Goal: Task Accomplishment & Management: Manage account settings

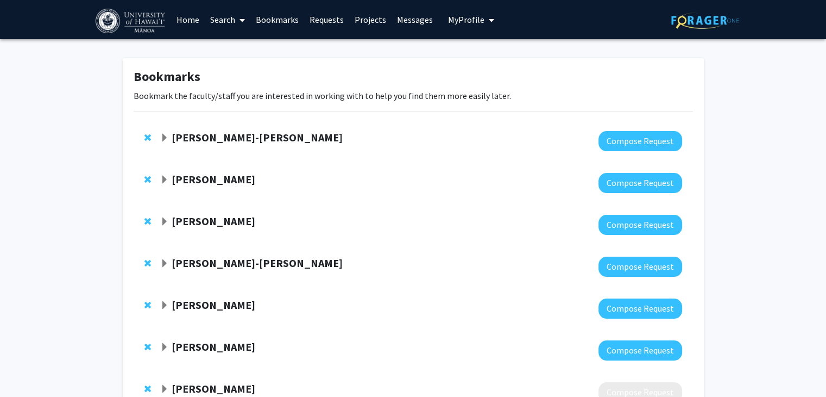
click at [177, 220] on strong "[PERSON_NAME]" at bounding box center [214, 221] width 84 height 14
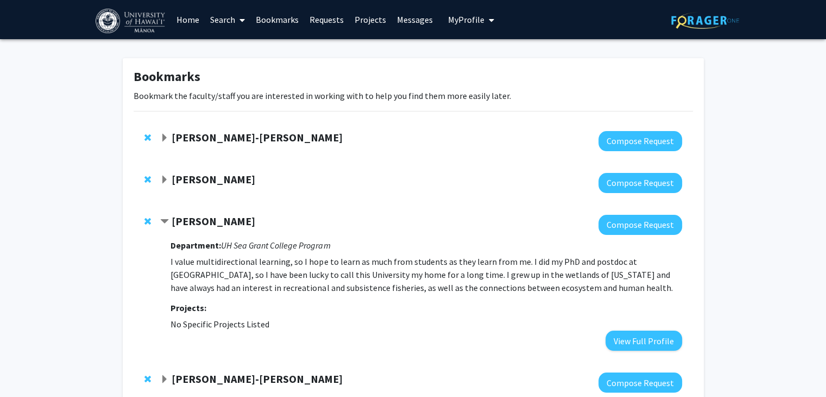
click at [230, 18] on link "Search" at bounding box center [228, 20] width 46 height 38
click at [242, 47] on span "Faculty/Staff" at bounding box center [245, 50] width 80 height 22
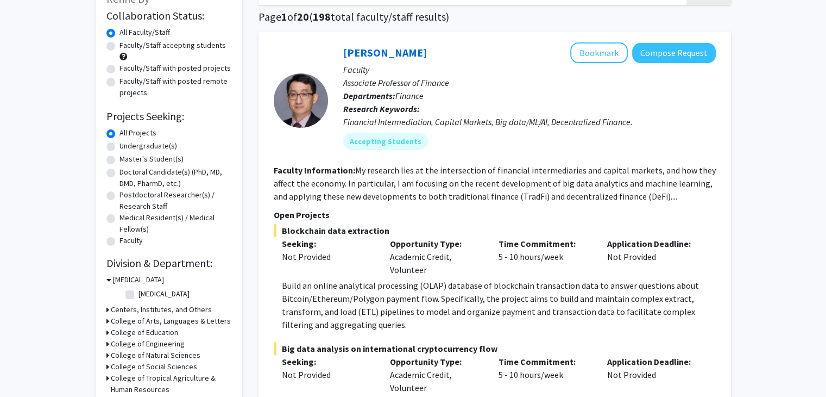
scroll to position [80, 0]
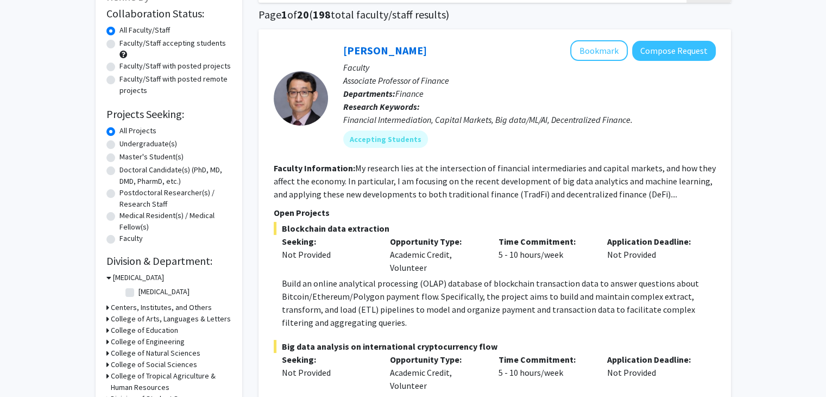
click at [147, 140] on label "Undergraduate(s)" at bounding box center [149, 143] width 58 height 11
click at [127, 140] on input "Undergraduate(s)" at bounding box center [123, 141] width 7 height 7
radio input "true"
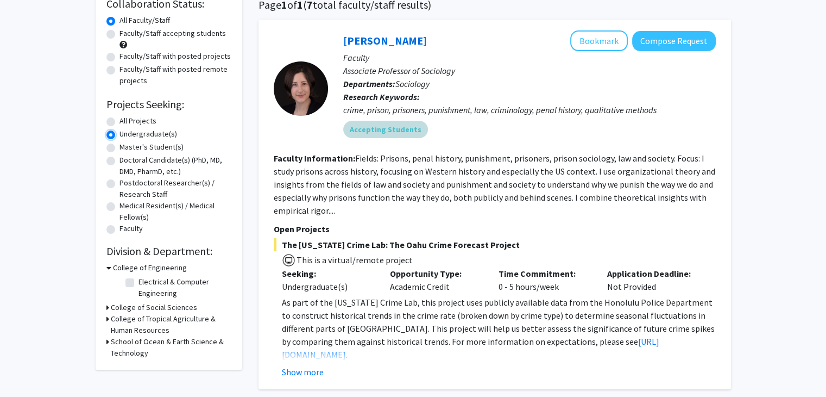
scroll to position [98, 0]
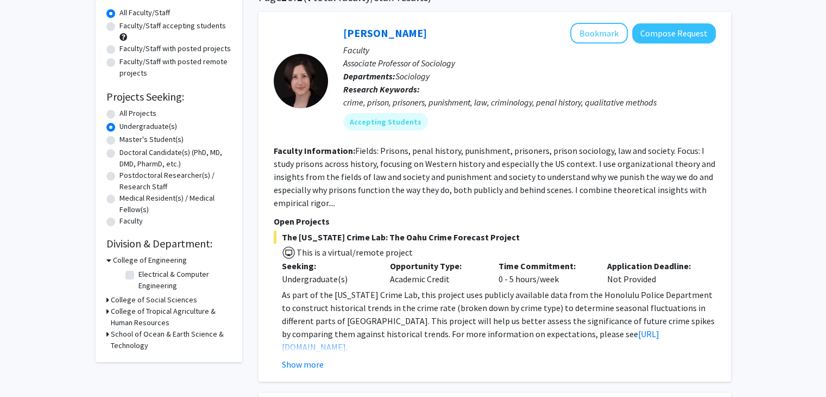
click at [185, 48] on label "Faculty/Staff with posted projects" at bounding box center [175, 48] width 111 height 11
click at [127, 48] on input "Faculty/Staff with posted projects" at bounding box center [123, 46] width 7 height 7
radio input "true"
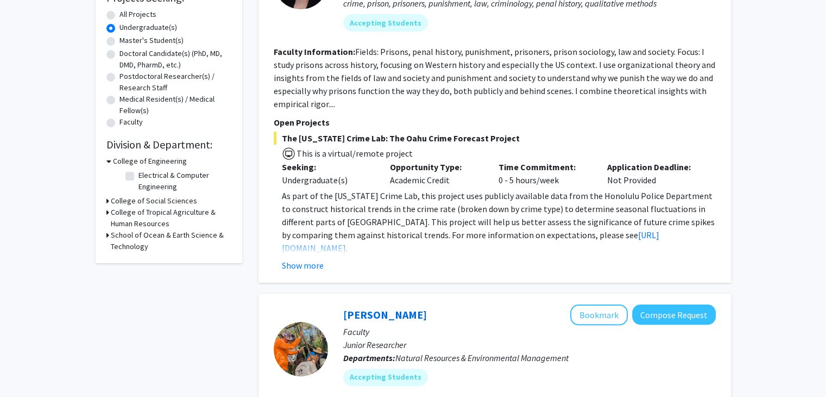
scroll to position [210, 0]
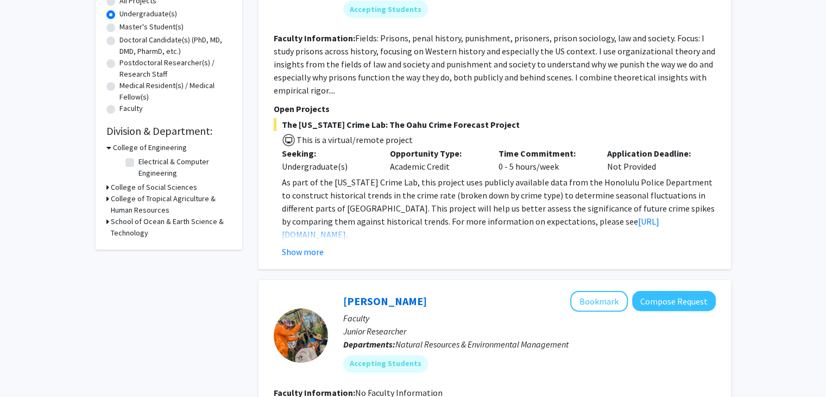
click at [330, 96] on fg-search-faculty "[PERSON_NAME] Bookmark Compose Request Faculty Associate Professor of Sociology…" at bounding box center [495, 84] width 442 height 348
click at [302, 252] on button "Show more" at bounding box center [303, 251] width 42 height 13
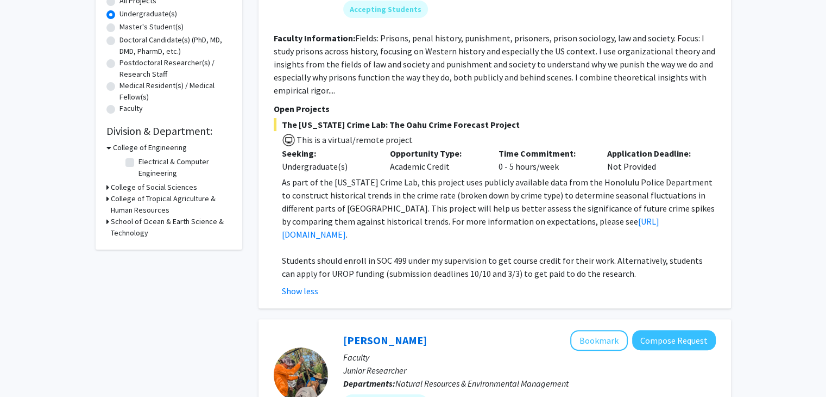
scroll to position [142, 0]
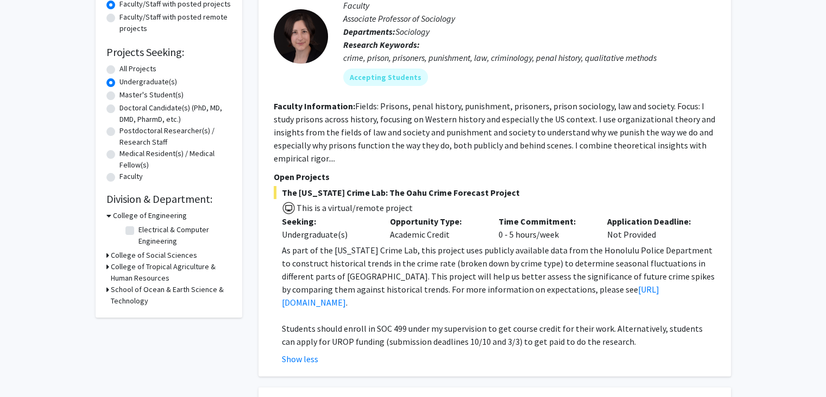
click at [358, 124] on section "Faculty Information: Fields: Prisons, penal history, punishment, prisoners, pri…" at bounding box center [495, 131] width 442 height 65
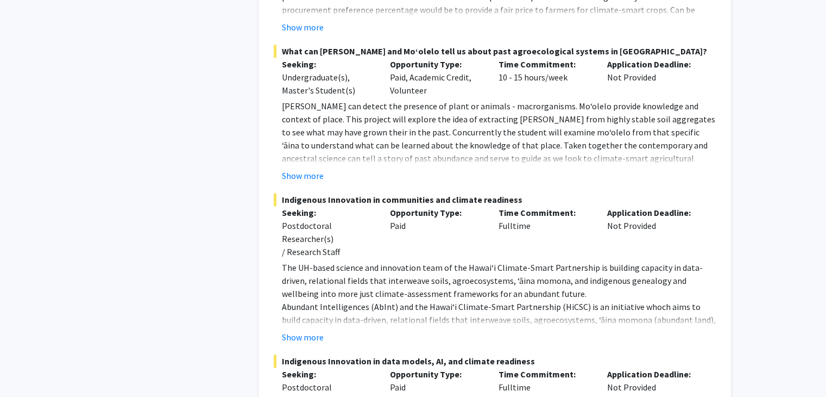
scroll to position [1271, 0]
click at [307, 168] on button "Show more" at bounding box center [303, 174] width 42 height 13
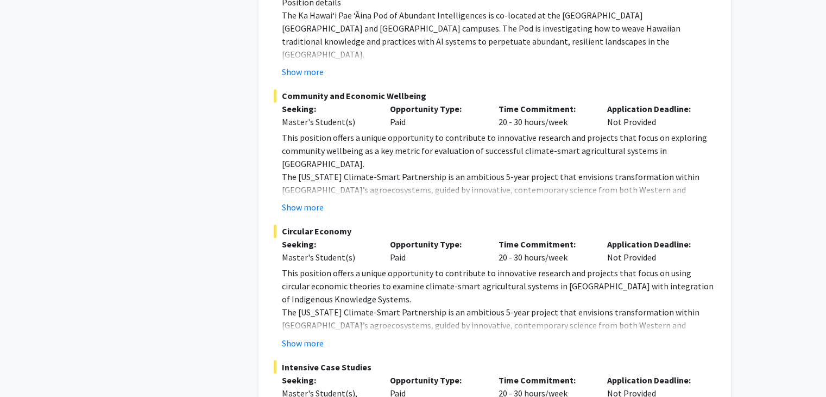
scroll to position [1737, 0]
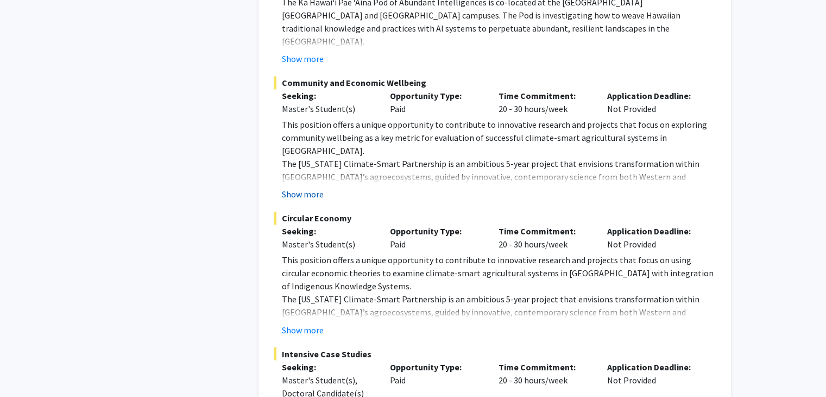
click at [306, 187] on button "Show more" at bounding box center [303, 193] width 42 height 13
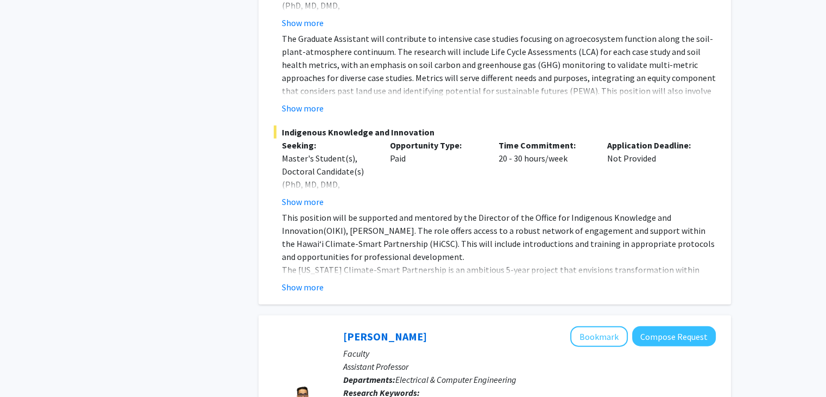
scroll to position [2438, 0]
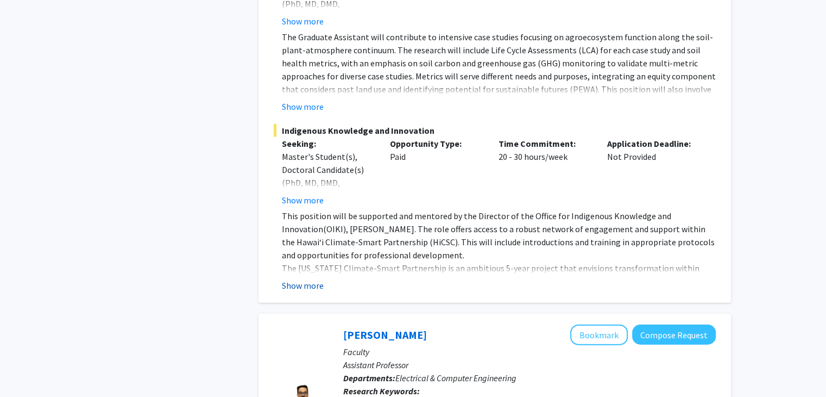
click at [304, 279] on button "Show more" at bounding box center [303, 285] width 42 height 13
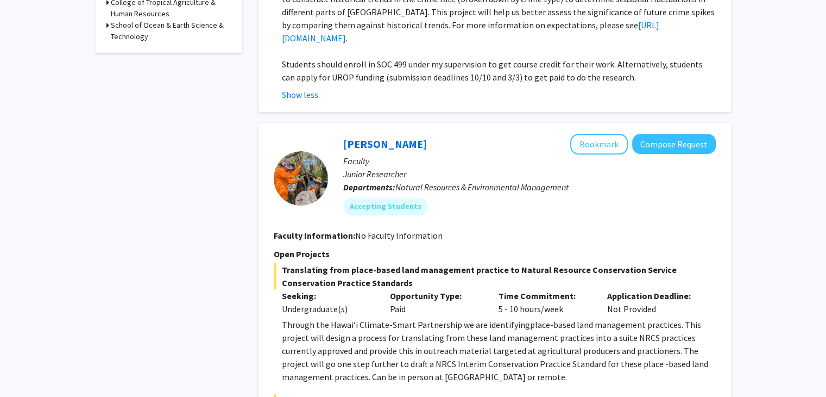
scroll to position [406, 0]
click at [597, 134] on button "Bookmark" at bounding box center [600, 144] width 58 height 21
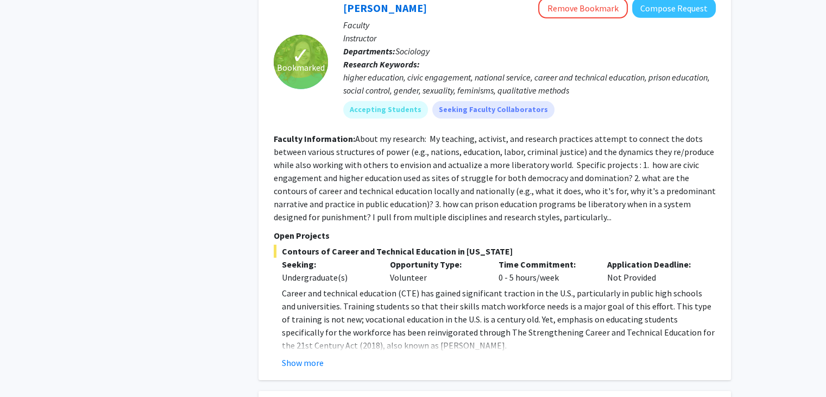
scroll to position [3512, 0]
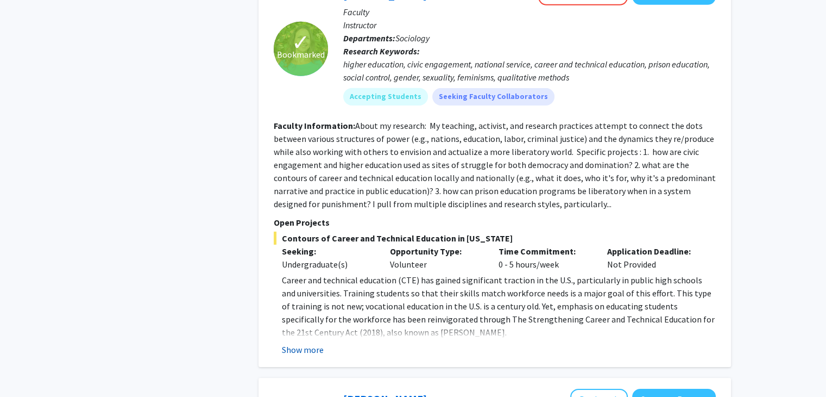
click at [296, 343] on button "Show more" at bounding box center [303, 349] width 42 height 13
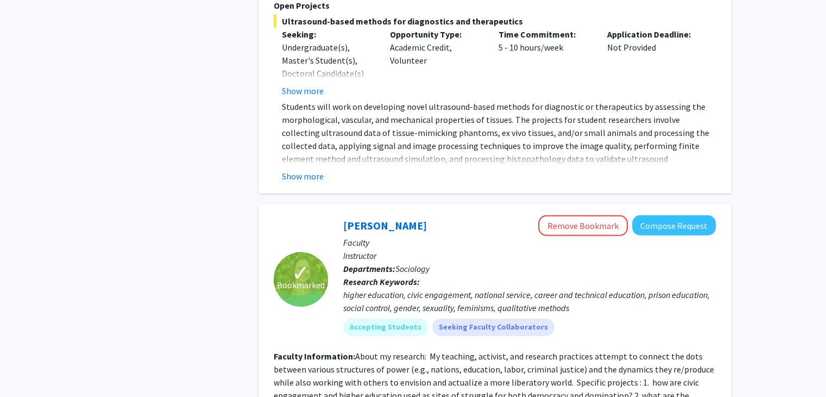
scroll to position [3268, 0]
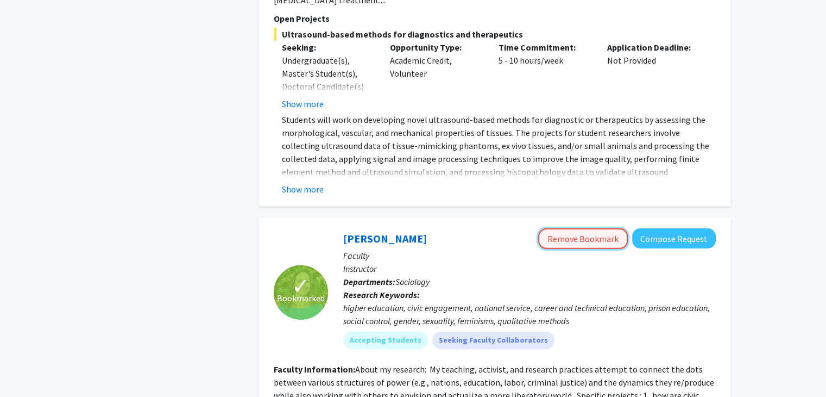
click at [593, 228] on button "Remove Bookmark" at bounding box center [583, 238] width 90 height 21
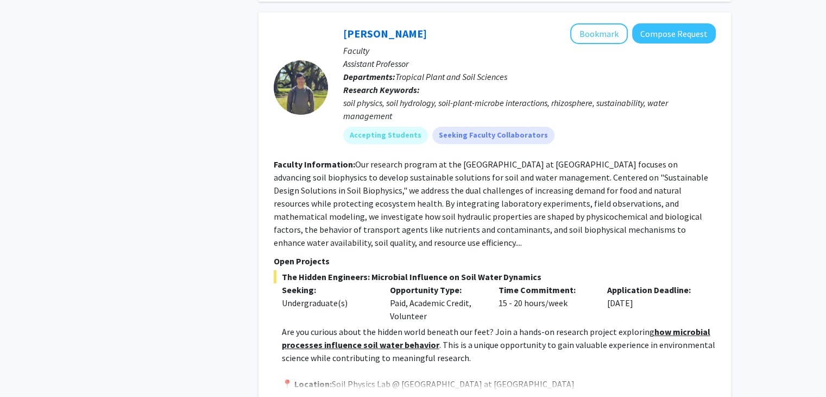
scroll to position [3990, 0]
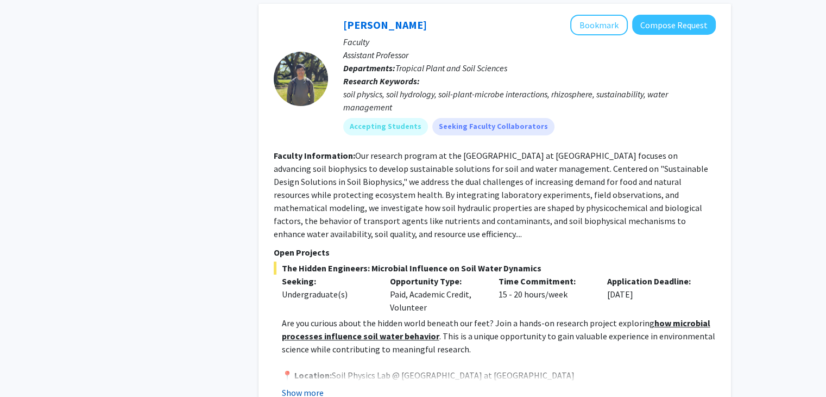
click at [303, 386] on button "Show more" at bounding box center [303, 392] width 42 height 13
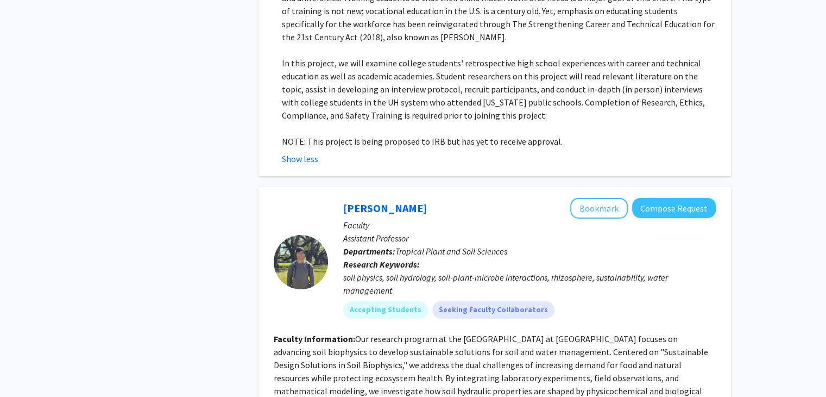
scroll to position [3805, 0]
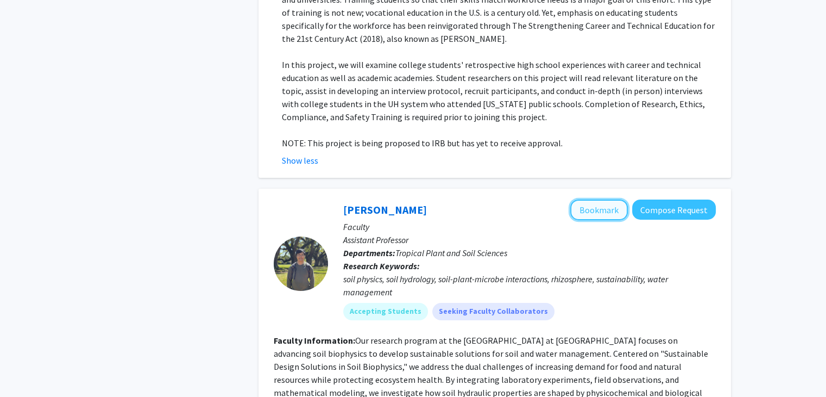
click at [604, 199] on button "Bookmark" at bounding box center [600, 209] width 58 height 21
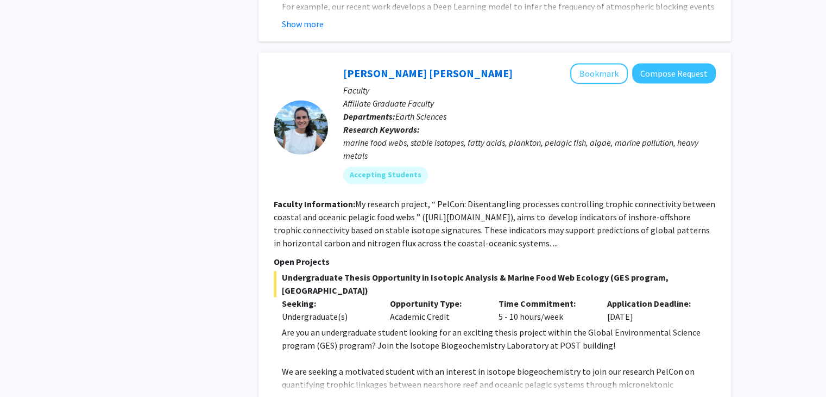
scroll to position [5668, 0]
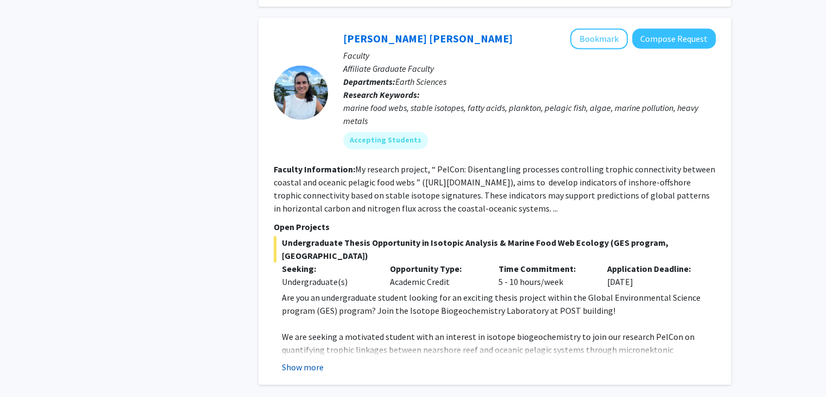
click at [301, 360] on button "Show more" at bounding box center [303, 366] width 42 height 13
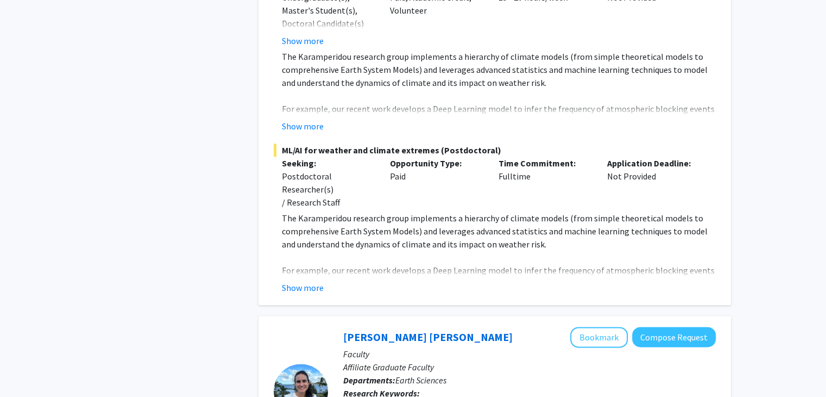
scroll to position [5369, 0]
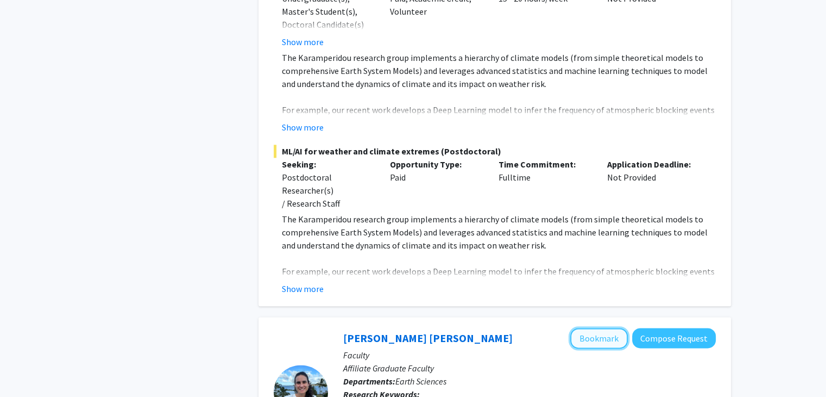
click at [600, 328] on button "Bookmark" at bounding box center [600, 338] width 58 height 21
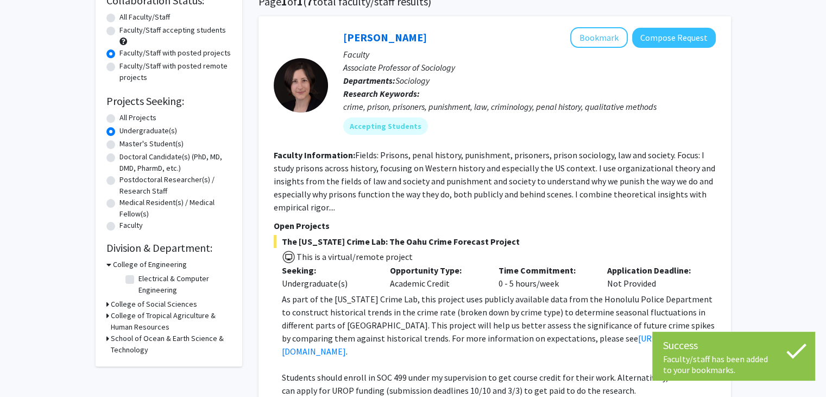
scroll to position [0, 0]
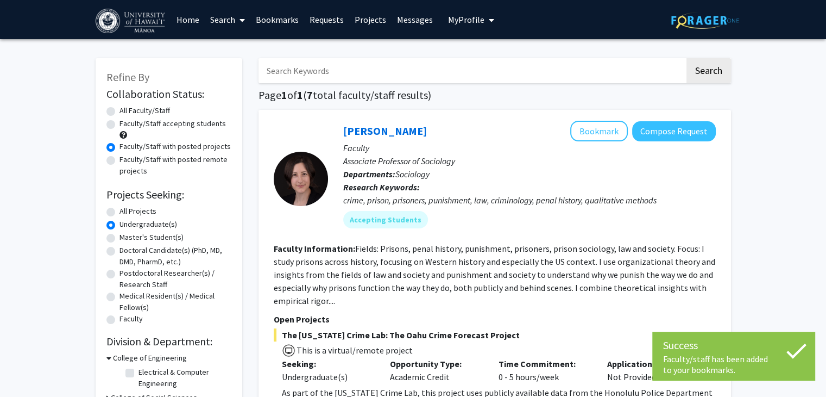
click at [283, 21] on link "Bookmarks" at bounding box center [277, 20] width 54 height 38
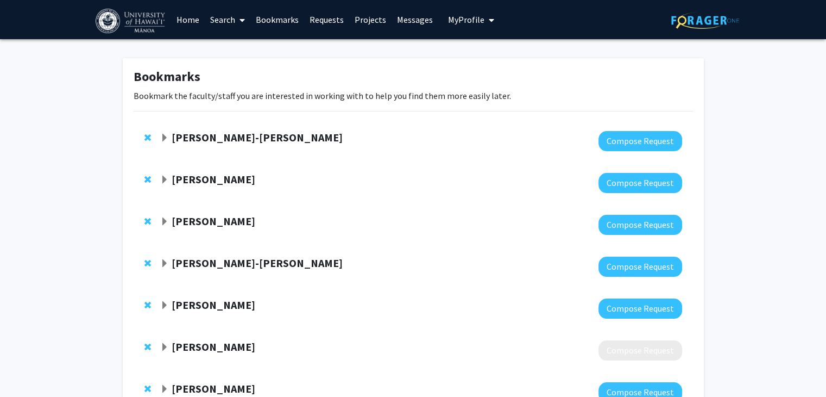
click at [274, 135] on div "[PERSON_NAME]-[PERSON_NAME]" at bounding box center [277, 138] width 235 height 14
click at [230, 137] on strong "[PERSON_NAME]-[PERSON_NAME]" at bounding box center [257, 137] width 171 height 14
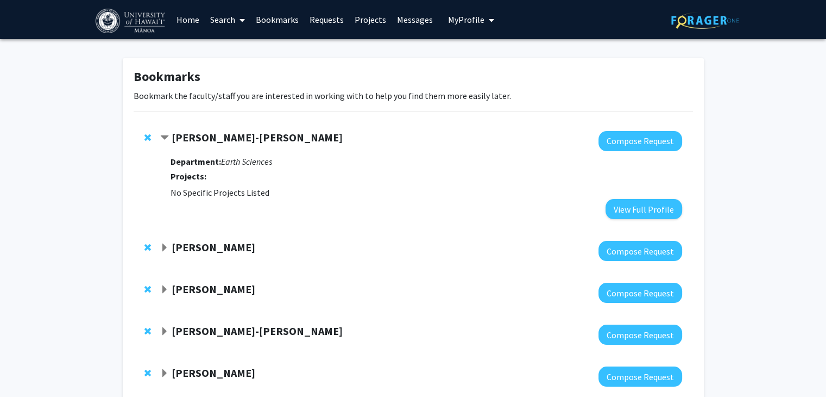
click at [146, 135] on span "Remove Garrett Apuzen-Ito from bookmarks" at bounding box center [148, 137] width 7 height 9
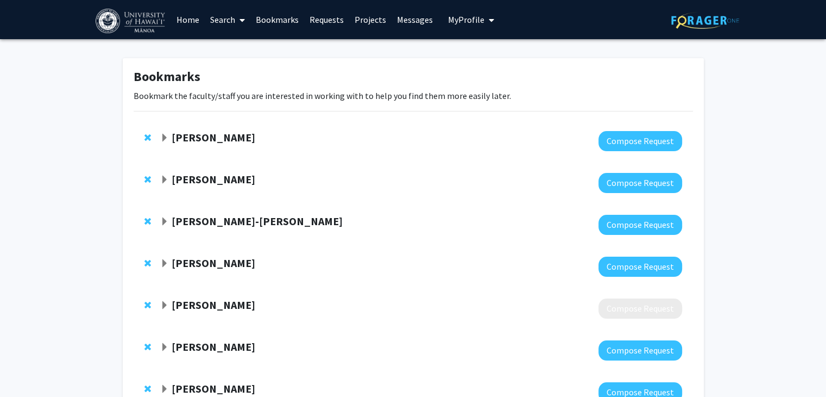
click at [202, 134] on strong "[PERSON_NAME]" at bounding box center [214, 137] width 84 height 14
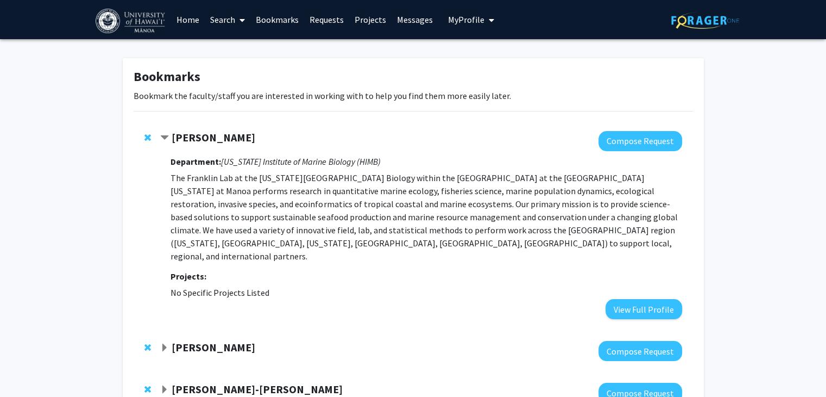
click at [146, 136] on span "Remove Erik Franklin from bookmarks" at bounding box center [148, 137] width 7 height 9
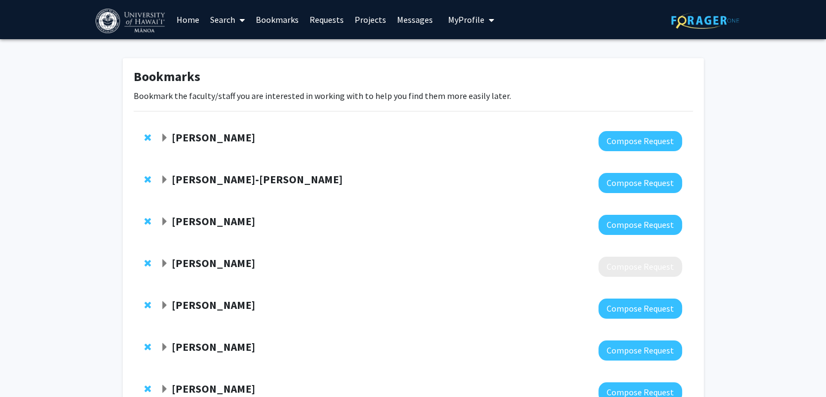
click at [182, 137] on strong "[PERSON_NAME]" at bounding box center [214, 137] width 84 height 14
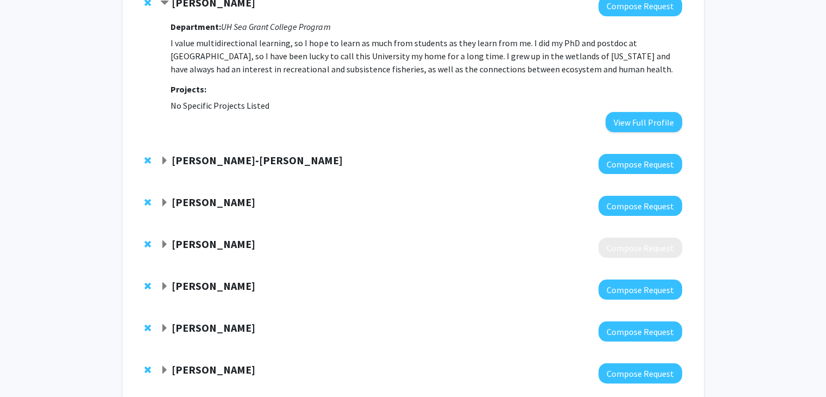
scroll to position [242, 0]
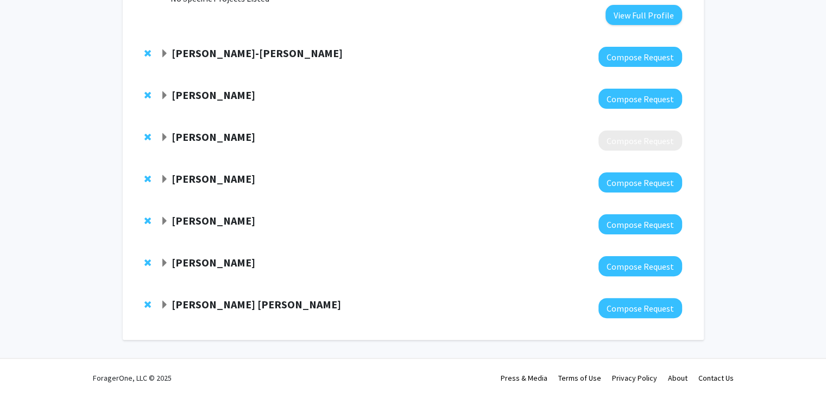
click at [200, 264] on strong "[PERSON_NAME]" at bounding box center [214, 262] width 84 height 14
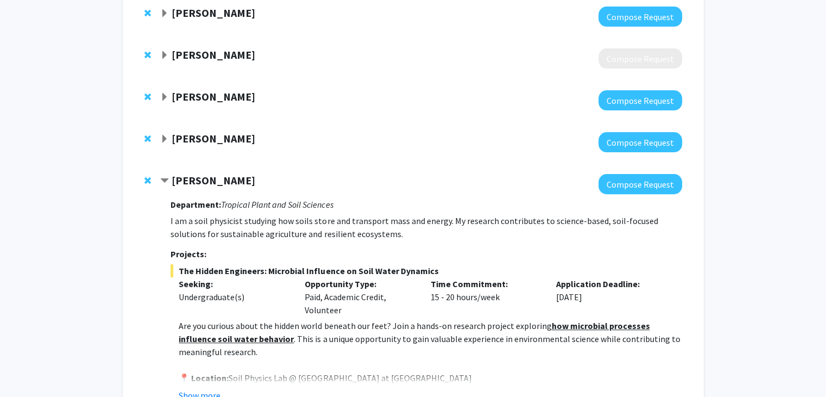
scroll to position [324, 0]
click at [142, 179] on div "[PERSON_NAME] Compose Request Department: Tropical Plant and Soil Sciences I am…" at bounding box center [414, 297] width 560 height 269
click at [146, 179] on span "Remove Jing Yan from bookmarks" at bounding box center [148, 180] width 7 height 9
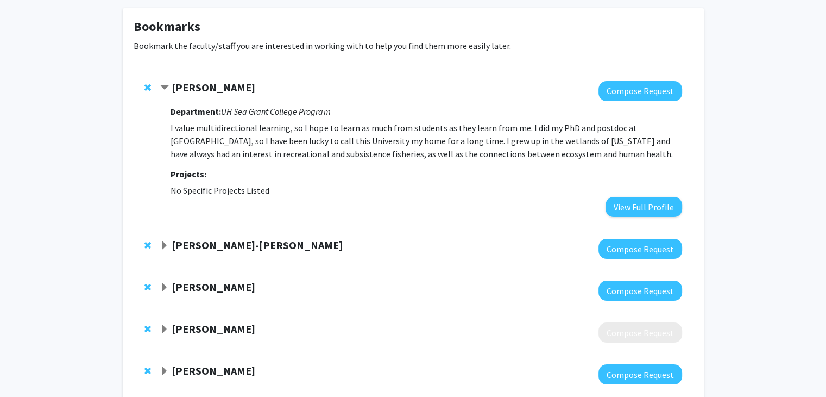
scroll to position [20, 0]
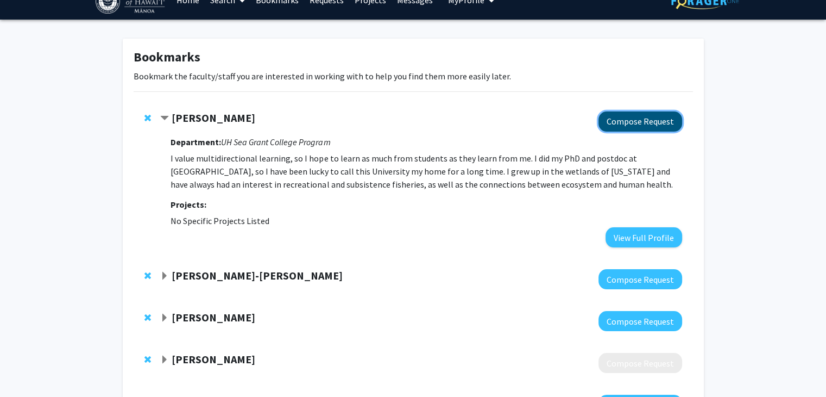
click at [621, 122] on button "Compose Request" at bounding box center [641, 121] width 84 height 20
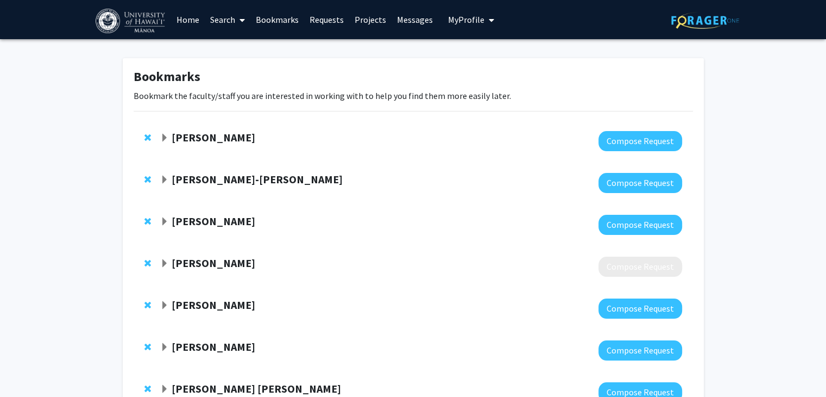
click at [147, 135] on span "Remove Eileen Nalley from bookmarks" at bounding box center [148, 137] width 7 height 9
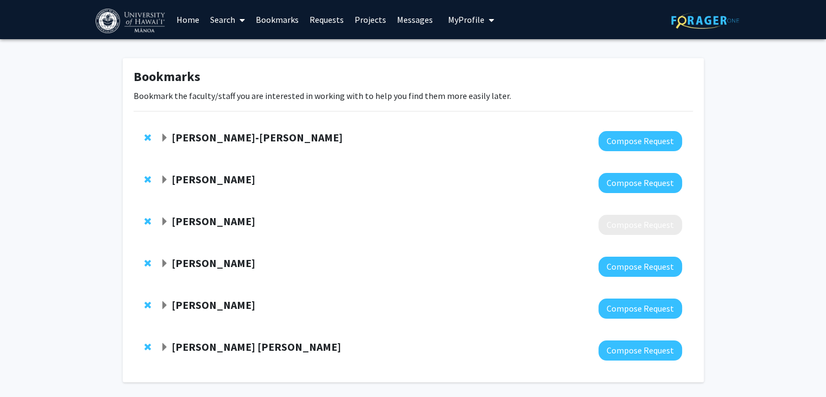
click at [167, 135] on span "Expand Babe Kawaii-Bogue Bookmark" at bounding box center [164, 138] width 9 height 9
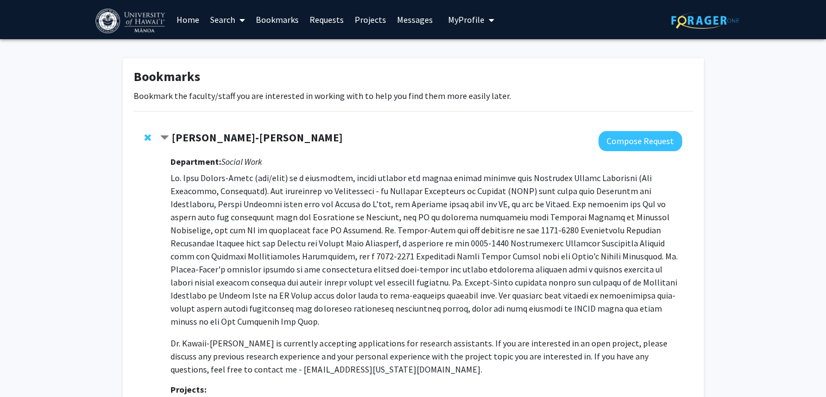
click at [146, 136] on span "Remove Babe Kawaii-Bogue from bookmarks" at bounding box center [148, 137] width 7 height 9
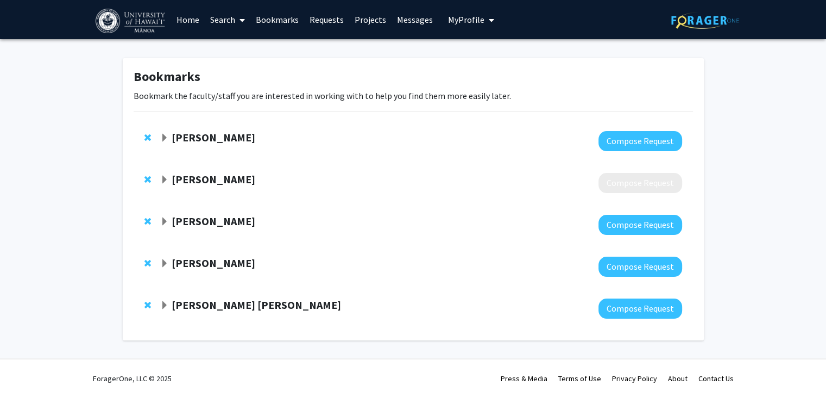
click at [179, 140] on strong "[PERSON_NAME]" at bounding box center [214, 137] width 84 height 14
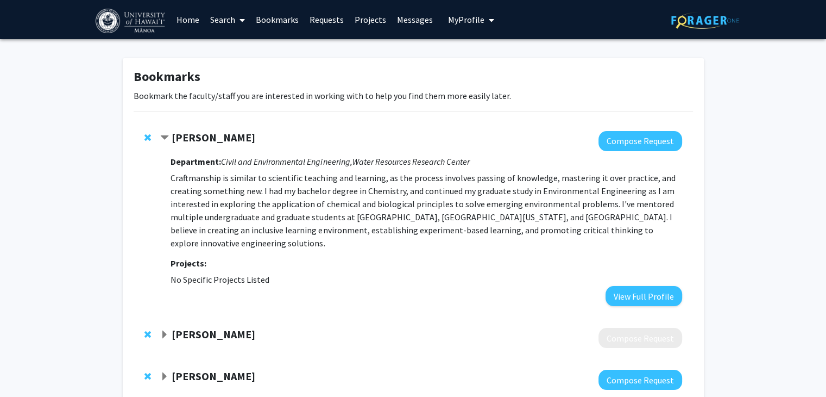
click at [145, 137] on span "Remove Zhiyue Wang from bookmarks" at bounding box center [148, 137] width 7 height 9
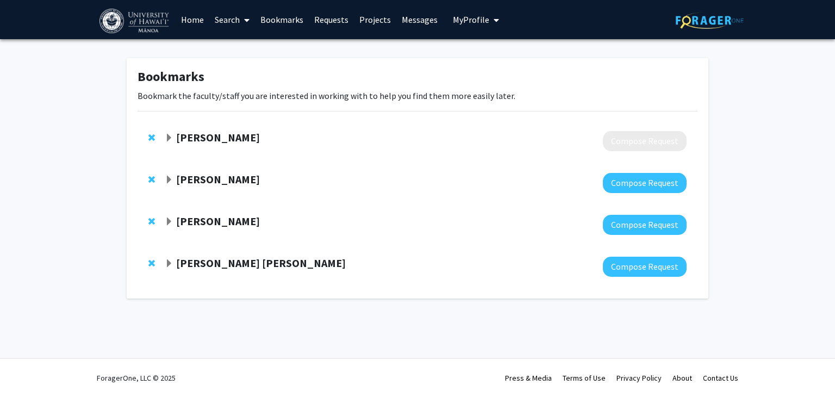
click at [202, 137] on strong "[PERSON_NAME]" at bounding box center [218, 137] width 84 height 14
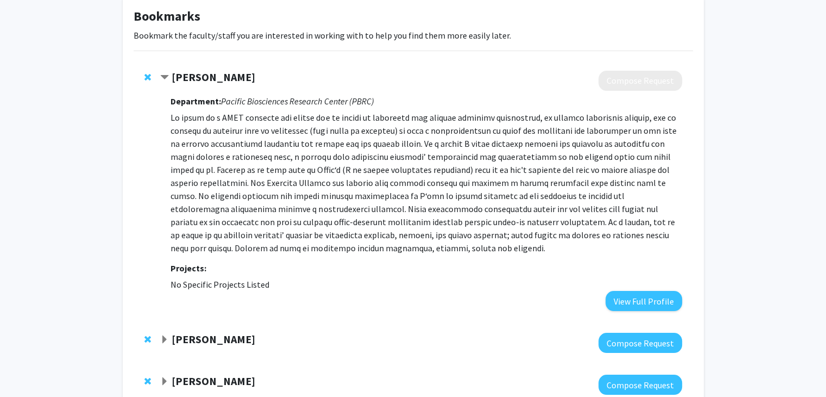
scroll to position [65, 0]
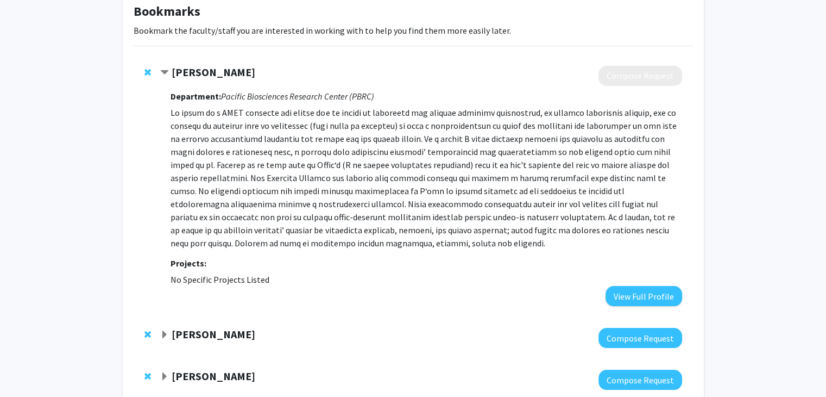
click at [145, 73] on span "Remove Nicole Hynson from bookmarks" at bounding box center [148, 72] width 7 height 9
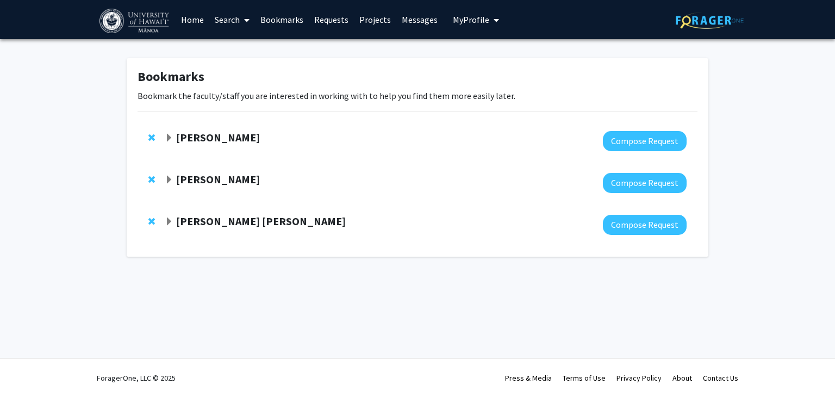
click at [199, 134] on strong "[PERSON_NAME]" at bounding box center [218, 137] width 84 height 14
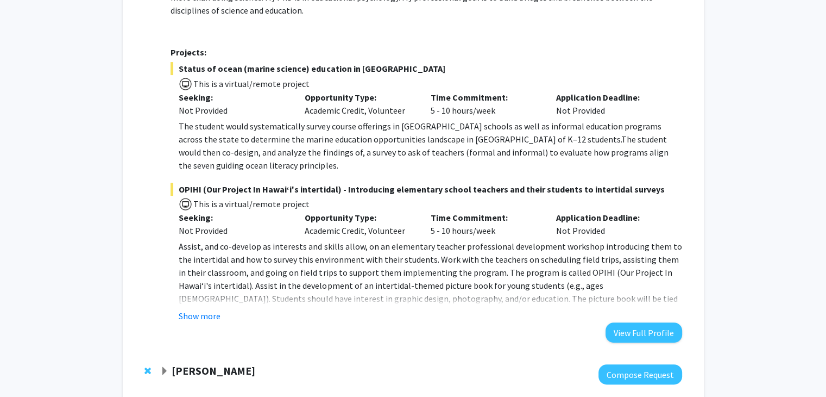
scroll to position [315, 0]
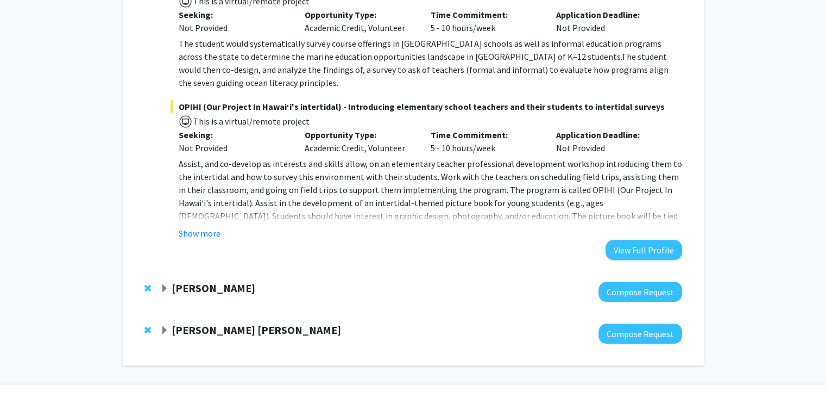
click at [245, 281] on strong "[PERSON_NAME]" at bounding box center [214, 288] width 84 height 14
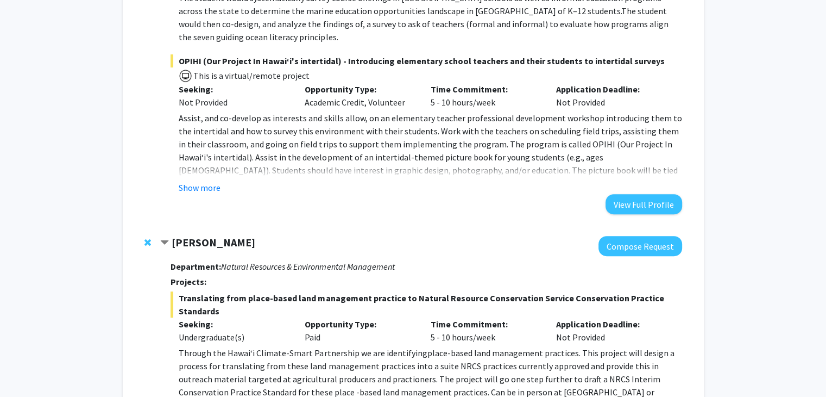
click at [195, 235] on strong "[PERSON_NAME]" at bounding box center [214, 242] width 84 height 14
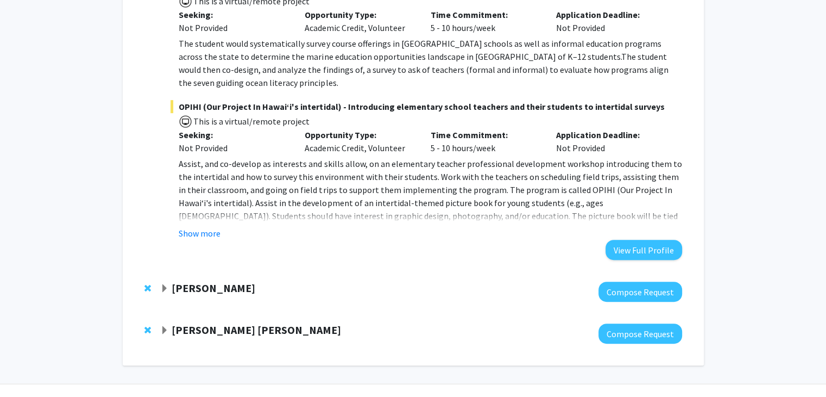
click at [198, 323] on strong "[PERSON_NAME] [PERSON_NAME]" at bounding box center [257, 330] width 170 height 14
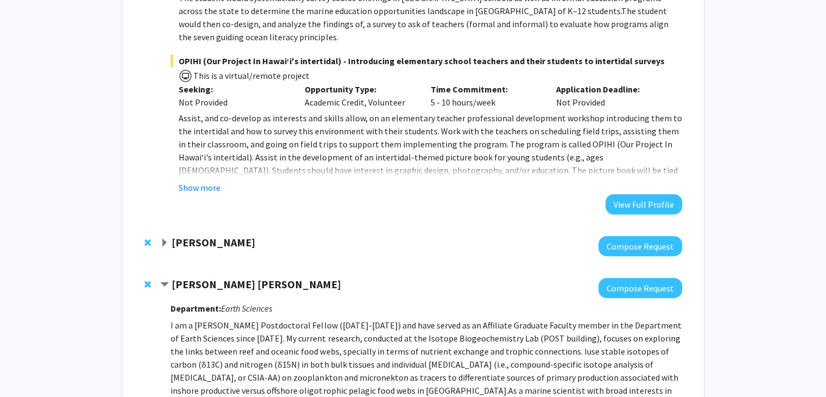
click at [210, 277] on strong "[PERSON_NAME] [PERSON_NAME]" at bounding box center [257, 284] width 170 height 14
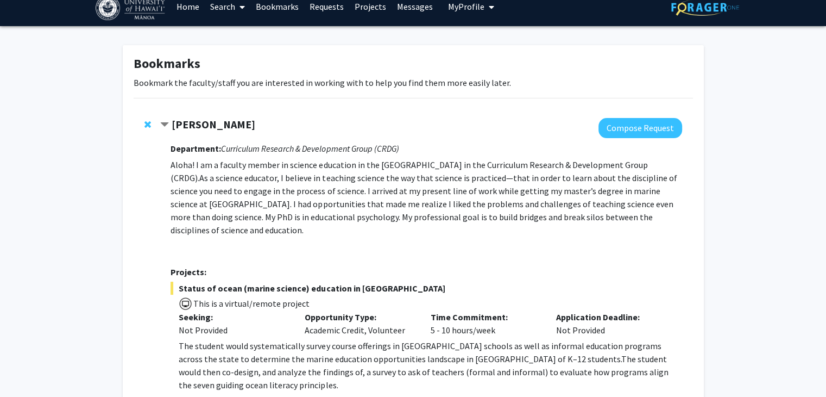
scroll to position [0, 0]
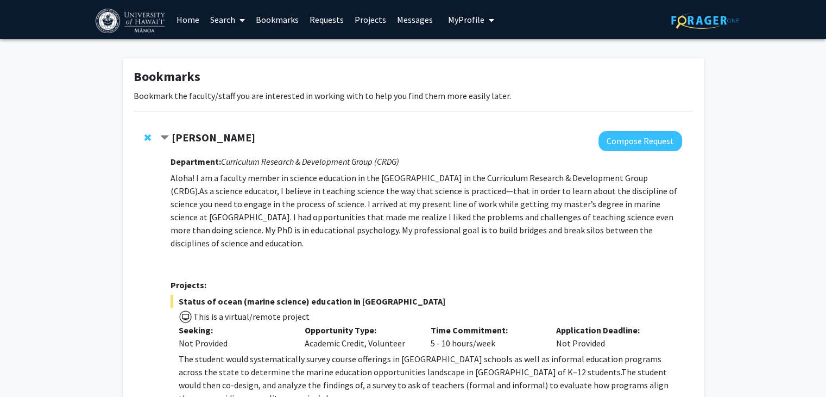
click at [196, 135] on strong "[PERSON_NAME]" at bounding box center [214, 137] width 84 height 14
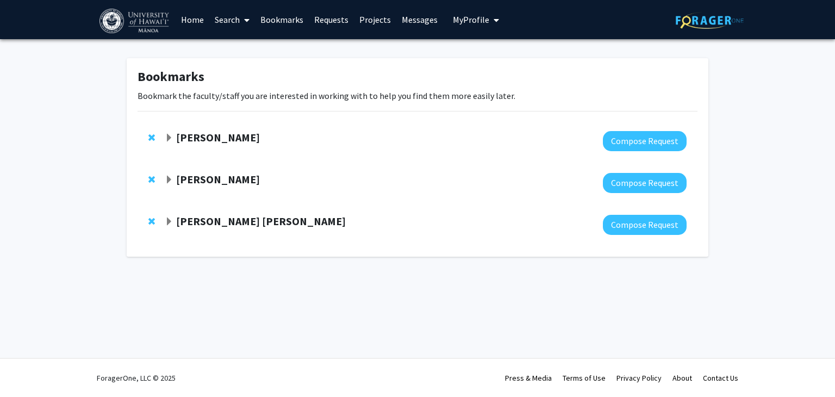
click at [223, 18] on link "Search" at bounding box center [232, 20] width 46 height 38
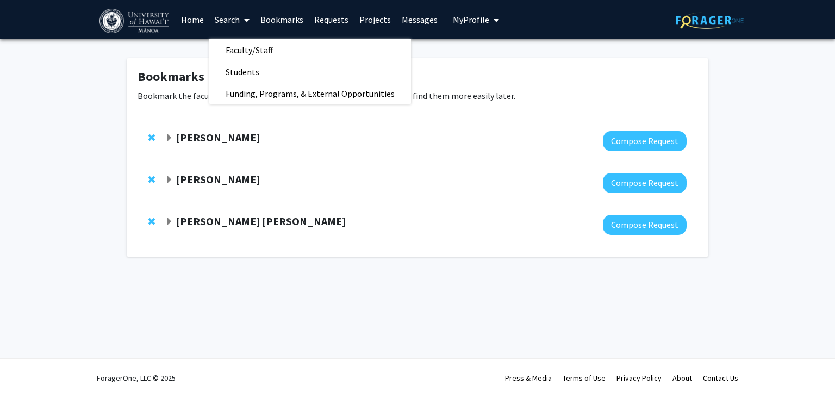
click at [192, 23] on link "Home" at bounding box center [193, 20] width 34 height 38
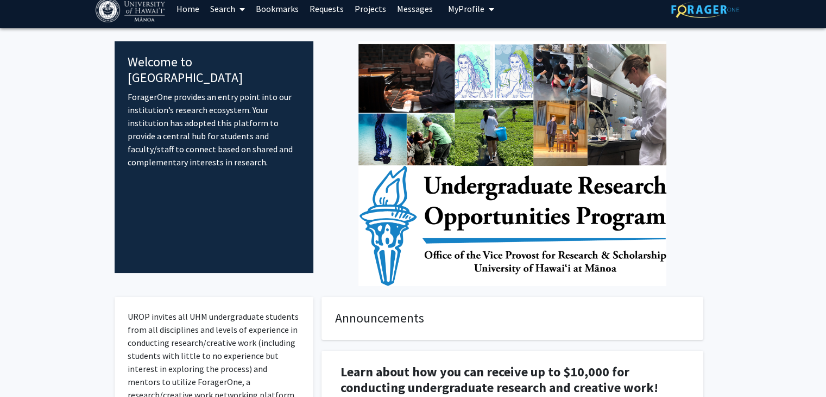
scroll to position [8, 0]
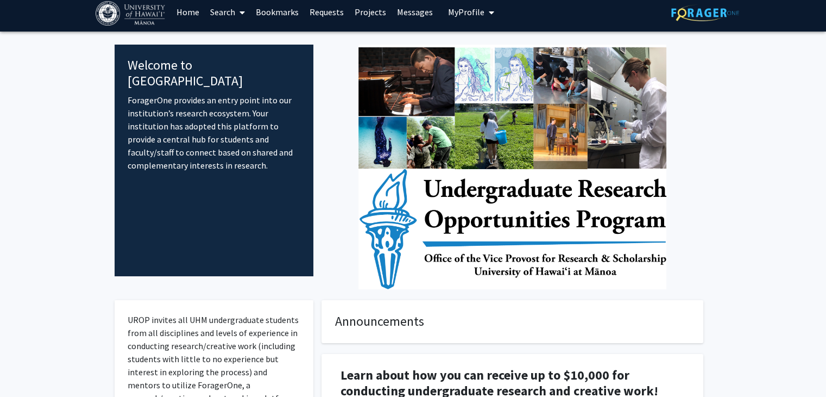
click at [235, 14] on span at bounding box center [240, 12] width 10 height 38
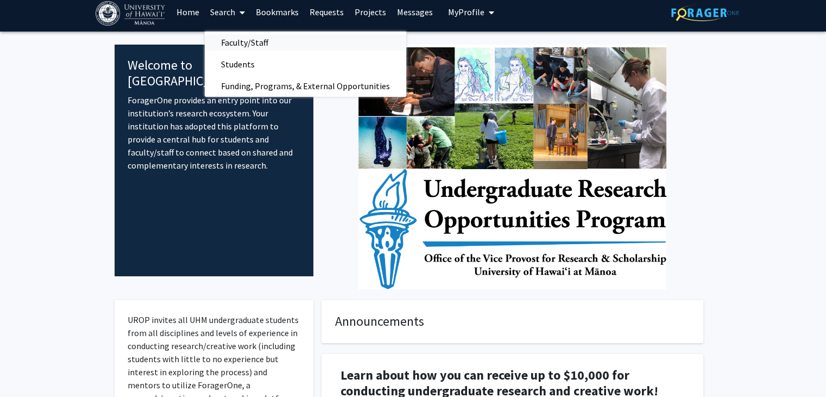
click at [246, 39] on span "Faculty/Staff" at bounding box center [245, 43] width 80 height 22
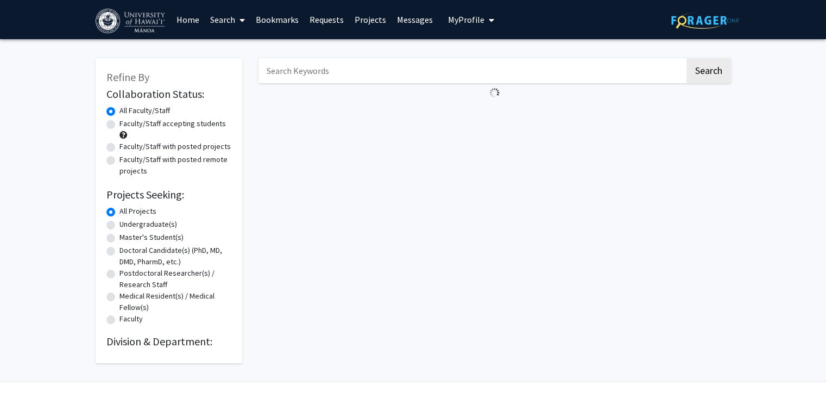
click at [359, 78] on input "Search Keywords" at bounding box center [472, 70] width 427 height 25
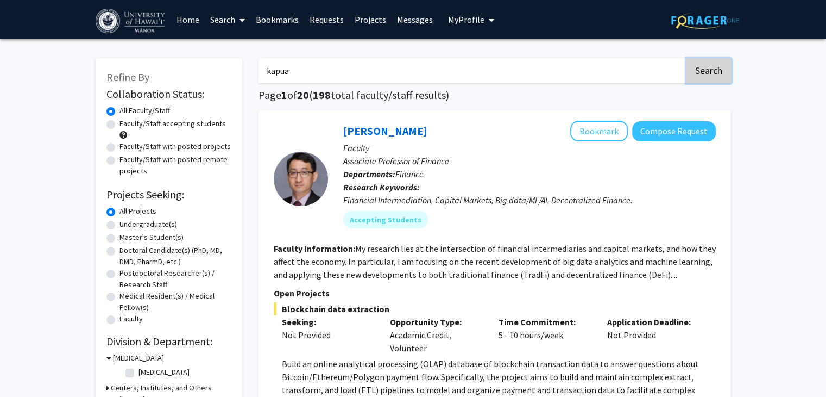
click at [710, 68] on button "Search" at bounding box center [709, 70] width 45 height 25
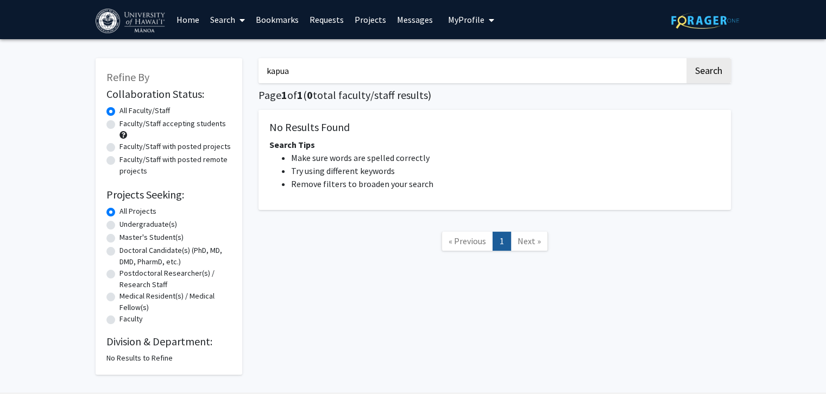
click at [315, 74] on input "kapua" at bounding box center [472, 70] width 427 height 25
type input "kapua'ala"
click at [704, 65] on button "Search" at bounding box center [709, 70] width 45 height 25
click at [456, 20] on span "My Profile" at bounding box center [466, 19] width 36 height 11
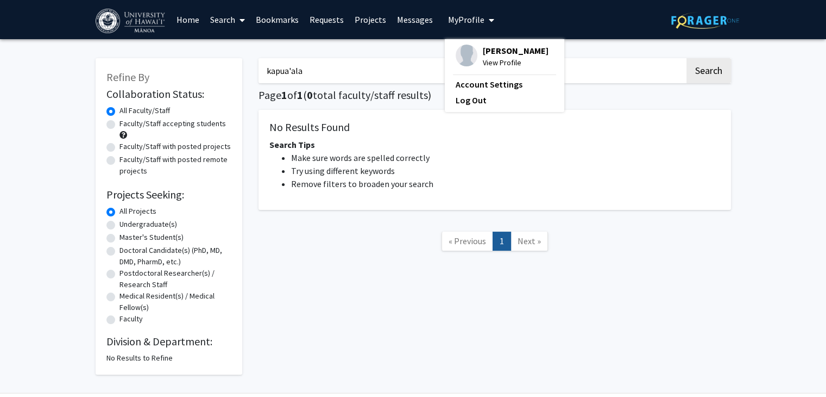
click at [483, 57] on span "View Profile" at bounding box center [516, 63] width 66 height 12
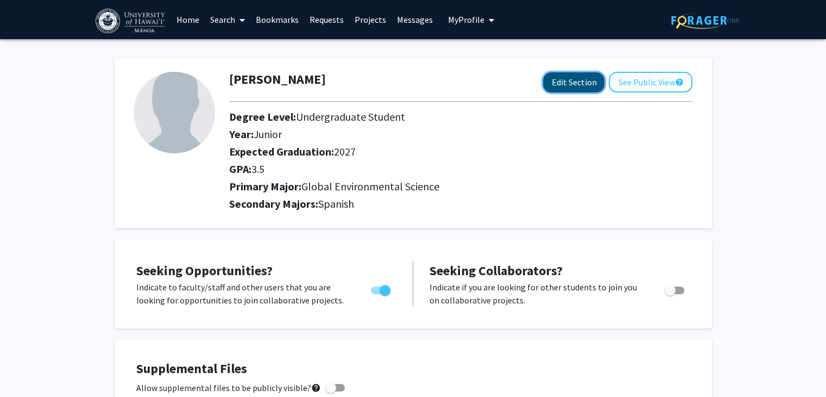
click at [568, 84] on button "Edit Section" at bounding box center [573, 82] width 61 height 20
select select "junior"
select select "2027"
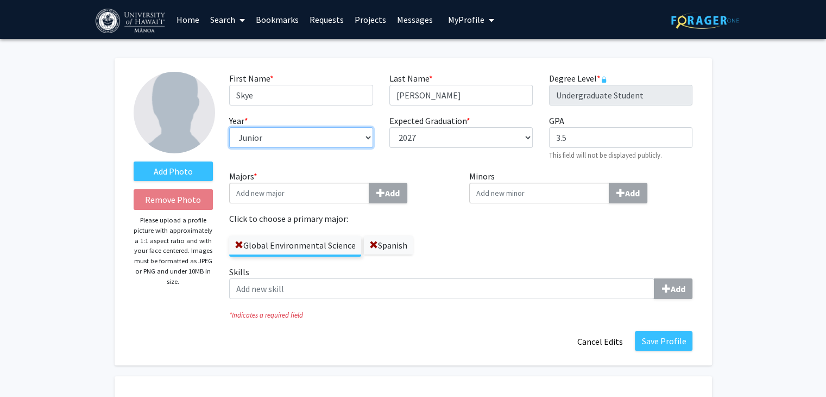
click at [352, 135] on select "--- First-year Sophomore Junior Senior Postbaccalaureate Certificate" at bounding box center [300, 137] width 143 height 21
select select "senior"
click at [229, 127] on select "--- First-year Sophomore Junior Senior Postbaccalaureate Certificate" at bounding box center [300, 137] width 143 height 21
click at [351, 194] on input "Majors * Add" at bounding box center [299, 193] width 140 height 21
click at [315, 139] on select "--- First-year Sophomore Junior Senior Postbaccalaureate Certificate" at bounding box center [300, 137] width 143 height 21
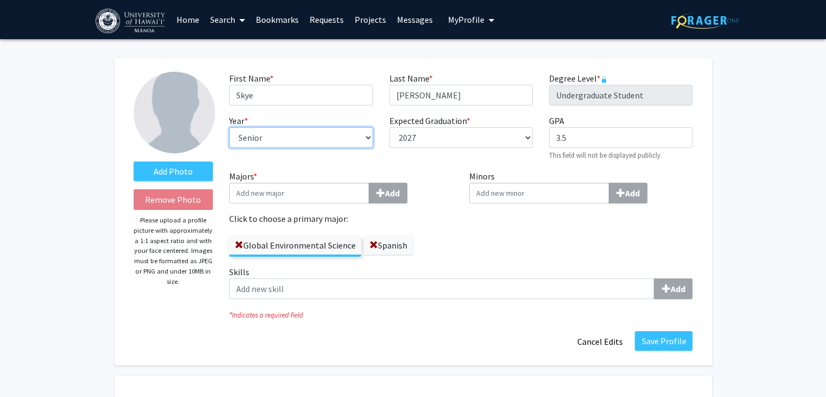
click at [229, 127] on select "--- First-year Sophomore Junior Senior Postbaccalaureate Certificate" at bounding box center [300, 137] width 143 height 21
click at [667, 340] on button "Save Profile" at bounding box center [664, 341] width 58 height 20
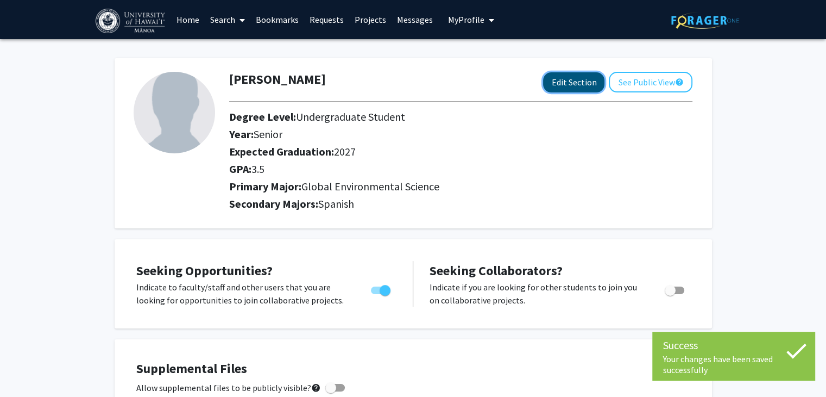
click at [551, 84] on button "Edit Section" at bounding box center [573, 82] width 61 height 20
select select "senior"
select select "2027"
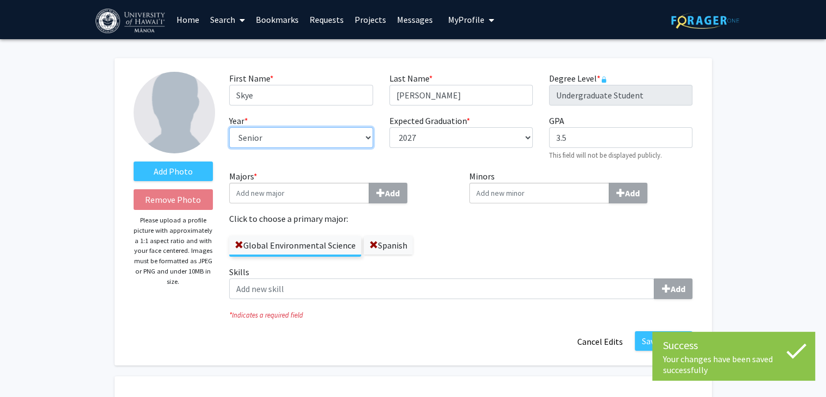
click at [361, 136] on select "--- First-year Sophomore Junior Senior Postbaccalaureate Certificate" at bounding box center [300, 137] width 143 height 21
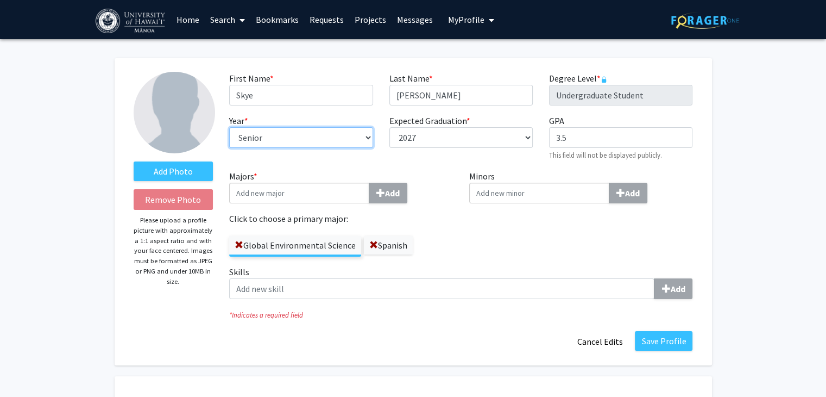
select select "junior"
click at [229, 127] on select "--- First-year Sophomore Junior Senior Postbaccalaureate Certificate" at bounding box center [300, 137] width 143 height 21
click at [664, 343] on button "Save Profile" at bounding box center [664, 341] width 58 height 20
